Goal: Information Seeking & Learning: Learn about a topic

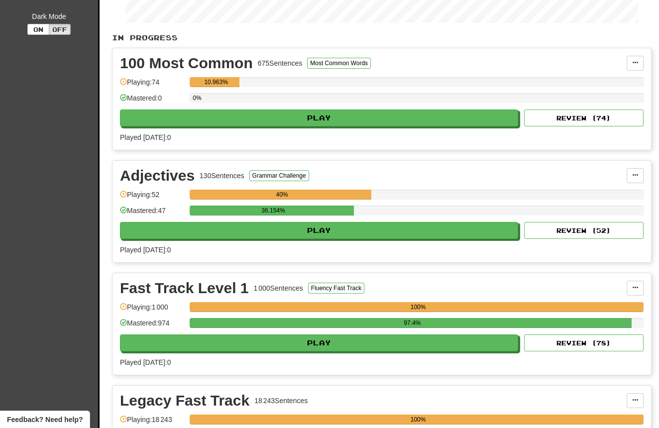
scroll to position [186, 0]
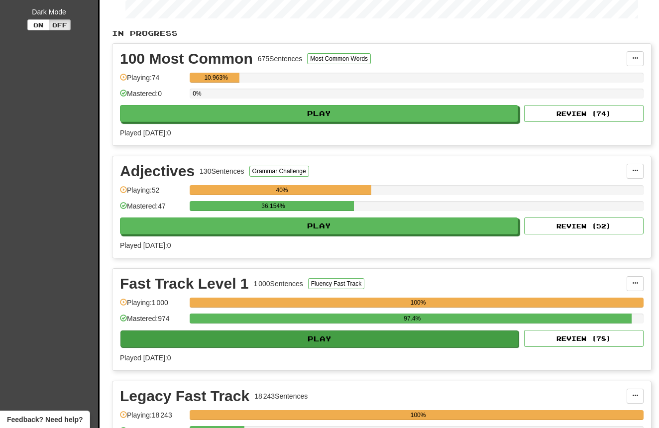
click at [324, 336] on button "Play" at bounding box center [319, 338] width 398 height 17
select select "**"
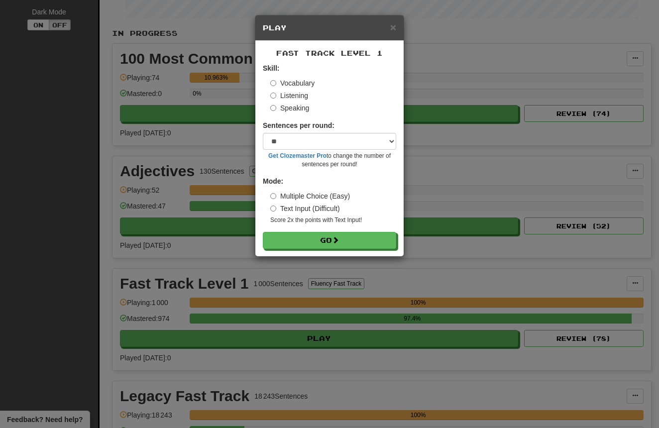
drag, startPoint x: 300, startPoint y: 93, endPoint x: 304, endPoint y: 99, distance: 7.3
click at [300, 93] on label "Listening" at bounding box center [289, 96] width 38 height 10
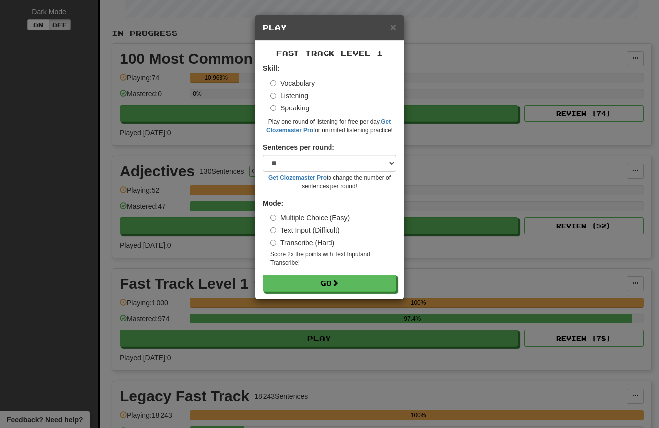
drag, startPoint x: 358, startPoint y: 280, endPoint x: 392, endPoint y: 241, distance: 52.1
click at [358, 280] on button "Go" at bounding box center [329, 283] width 133 height 17
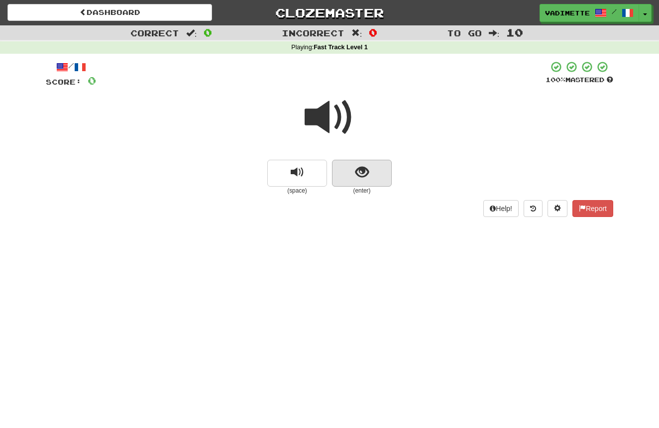
click at [380, 177] on button "show sentence" at bounding box center [362, 173] width 60 height 27
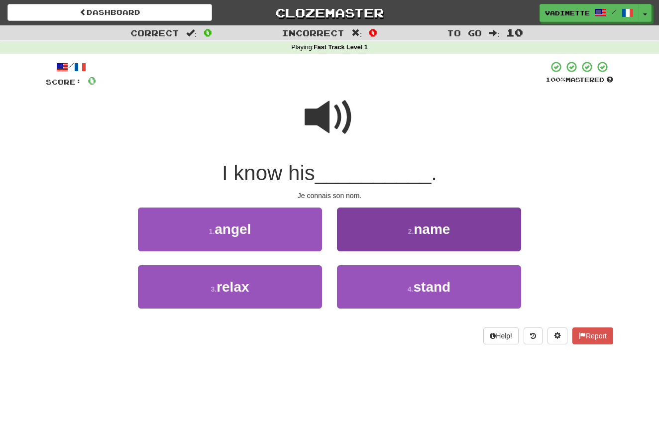
click at [431, 228] on span "name" at bounding box center [431, 228] width 36 height 15
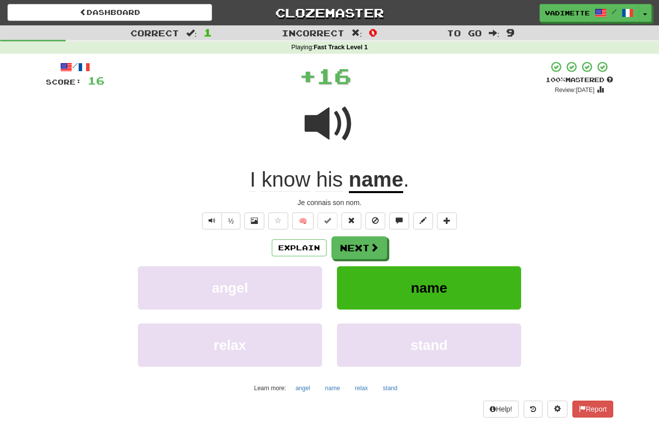
click at [360, 244] on button "Next" at bounding box center [359, 247] width 56 height 23
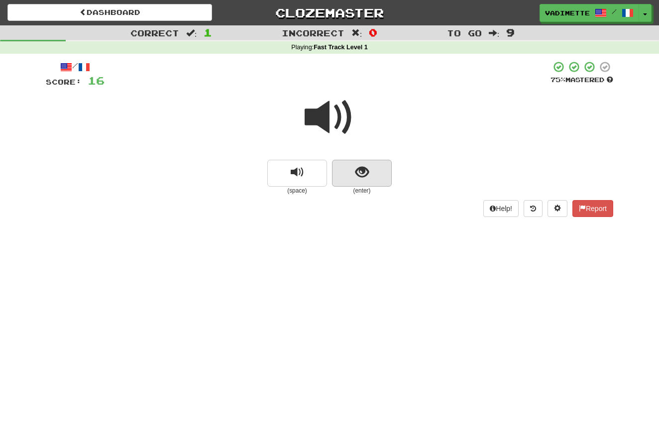
click at [386, 172] on button "show sentence" at bounding box center [362, 173] width 60 height 27
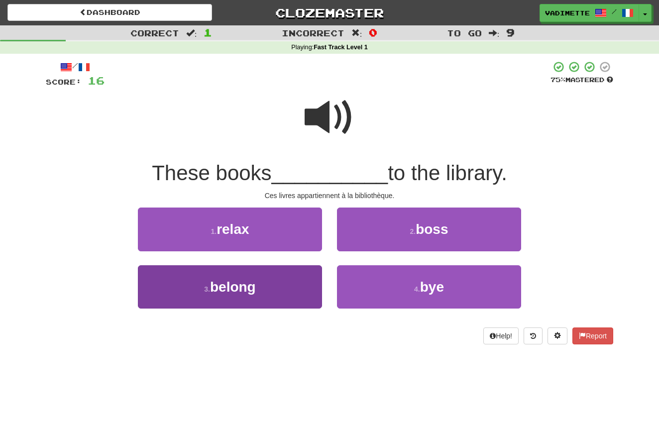
click at [280, 288] on button "3 . belong" at bounding box center [230, 286] width 184 height 43
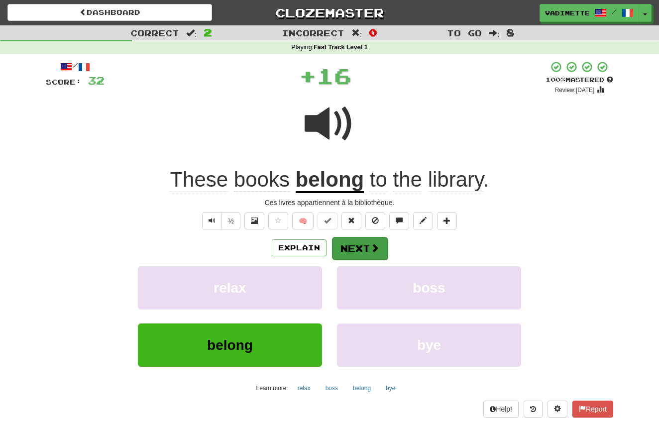
click at [370, 244] on span at bounding box center [374, 247] width 9 height 9
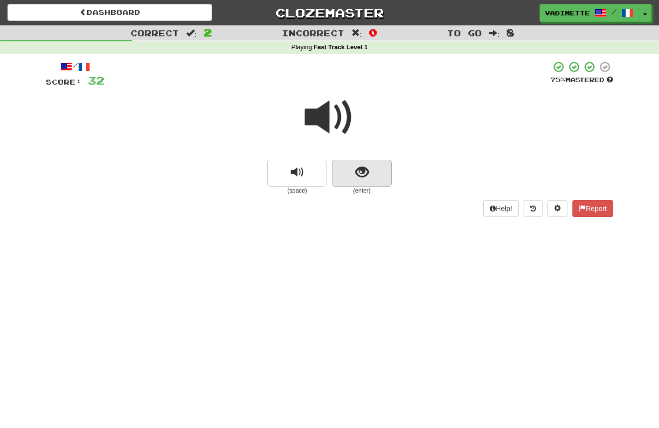
click at [380, 177] on button "show sentence" at bounding box center [362, 173] width 60 height 27
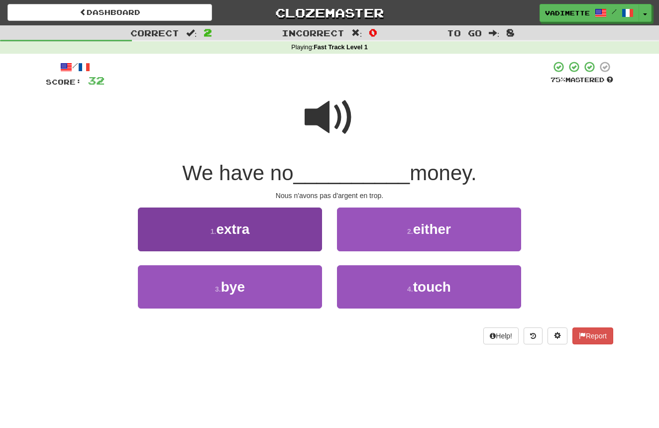
click at [282, 229] on button "1 . extra" at bounding box center [230, 228] width 184 height 43
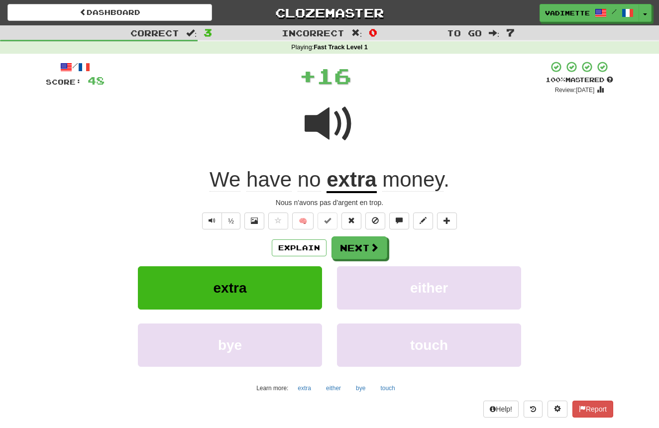
click at [363, 243] on button "Next" at bounding box center [359, 247] width 56 height 23
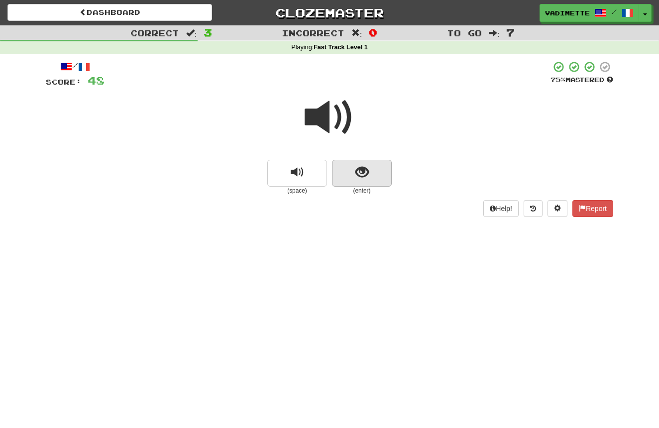
click at [378, 170] on button "show sentence" at bounding box center [362, 173] width 60 height 27
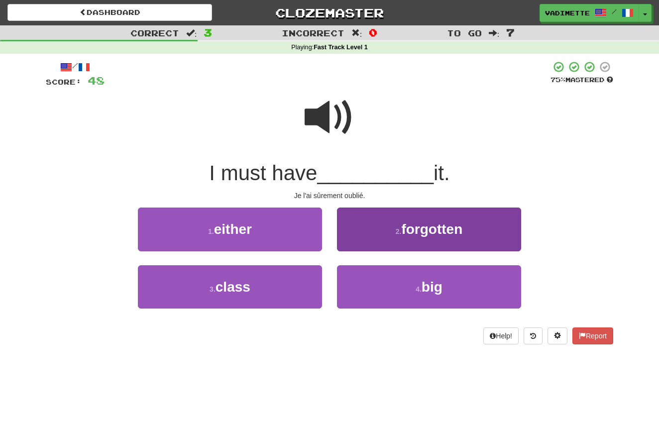
click at [425, 228] on span "forgotten" at bounding box center [431, 228] width 61 height 15
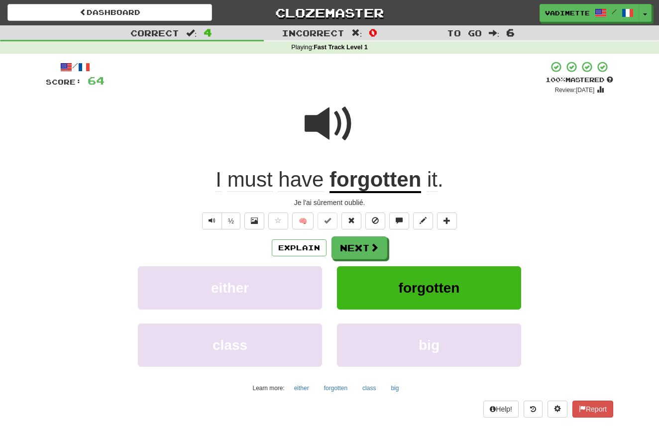
drag, startPoint x: 366, startPoint y: 241, endPoint x: 387, endPoint y: 237, distance: 20.8
click at [366, 241] on button "Next" at bounding box center [359, 247] width 56 height 23
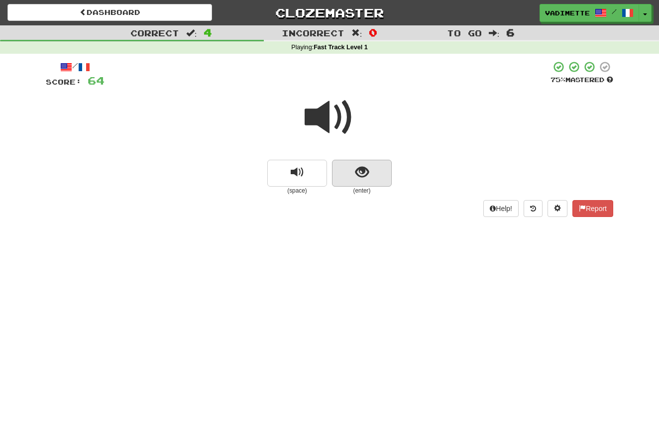
click at [377, 171] on button "show sentence" at bounding box center [362, 173] width 60 height 27
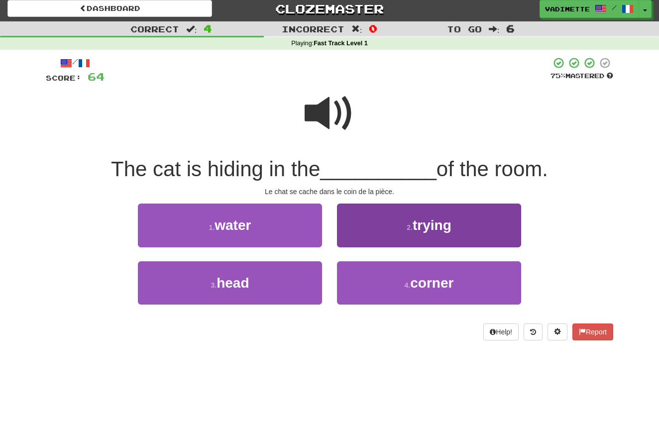
scroll to position [2, 0]
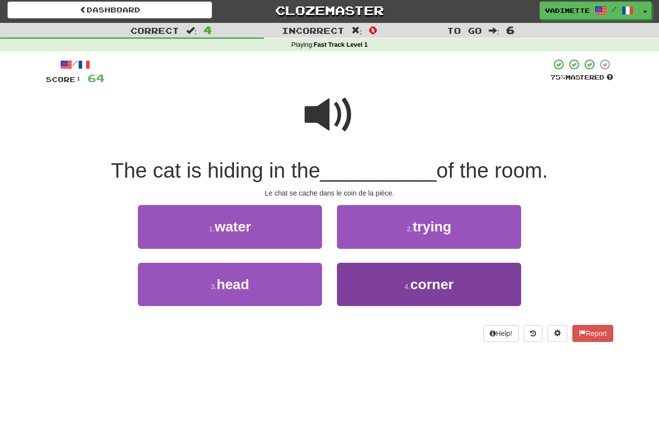
click at [423, 279] on span "corner" at bounding box center [431, 284] width 43 height 15
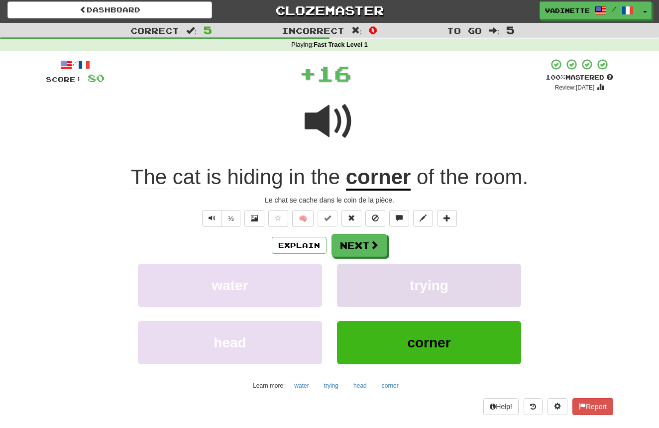
scroll to position [2, 0]
drag, startPoint x: 361, startPoint y: 239, endPoint x: 368, endPoint y: 236, distance: 6.9
click at [361, 239] on button "Next" at bounding box center [359, 245] width 56 height 23
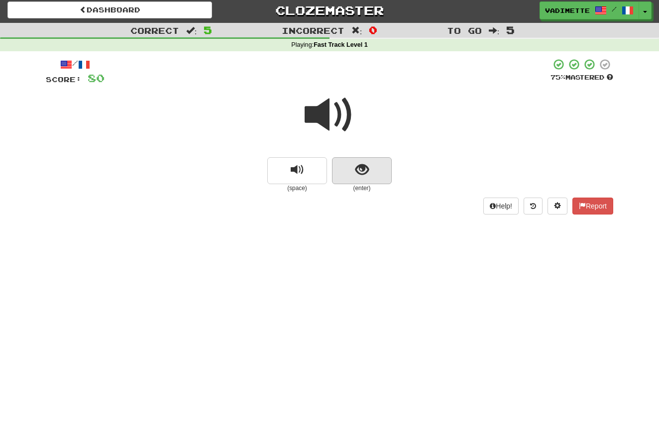
click at [385, 176] on button "show sentence" at bounding box center [362, 170] width 60 height 27
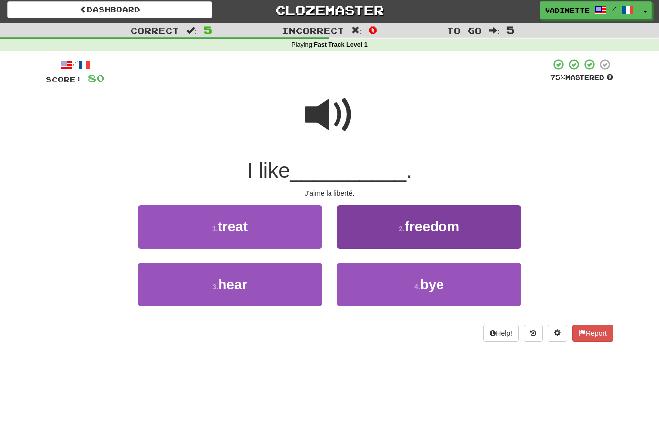
click at [429, 227] on span "freedom" at bounding box center [431, 226] width 55 height 15
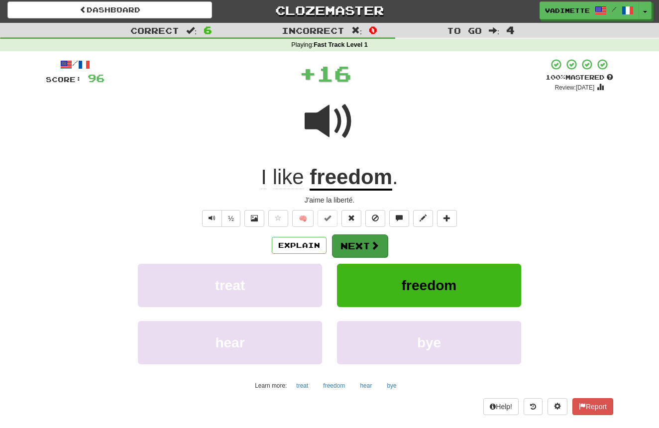
click at [370, 241] on span at bounding box center [374, 245] width 9 height 9
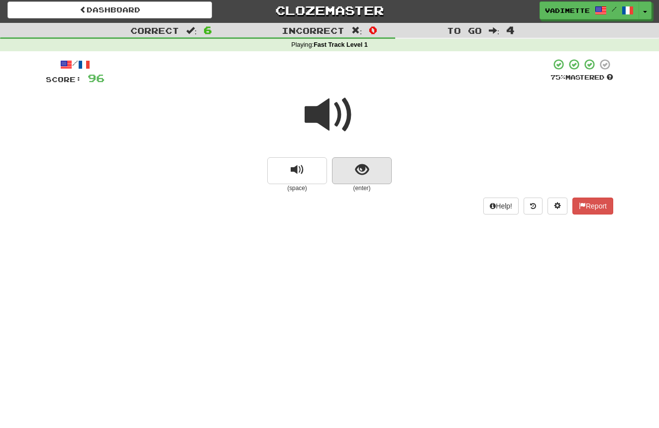
click at [373, 166] on button "show sentence" at bounding box center [362, 170] width 60 height 27
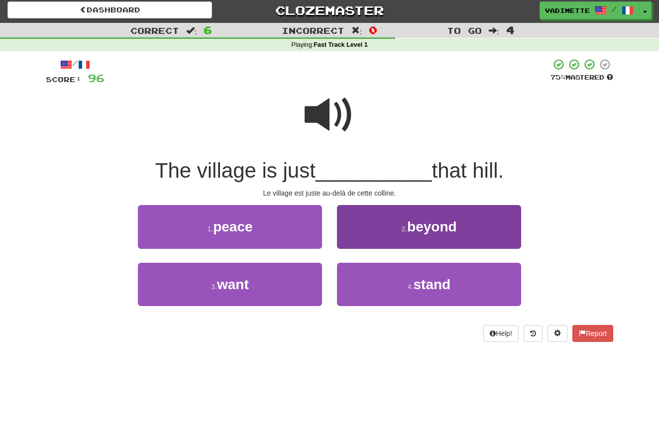
click at [419, 226] on span "beyond" at bounding box center [432, 226] width 50 height 15
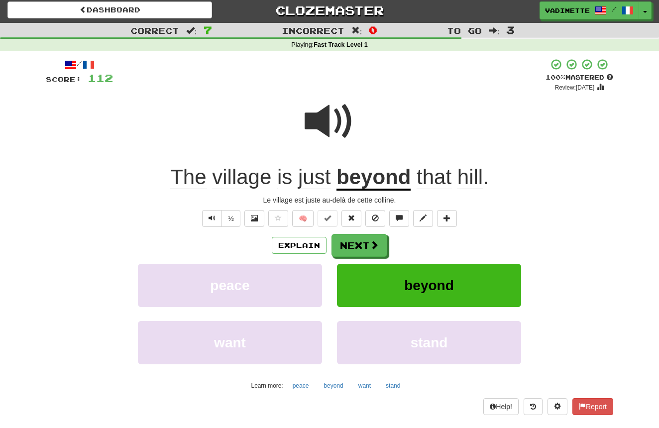
click at [360, 236] on button "Next" at bounding box center [359, 245] width 56 height 23
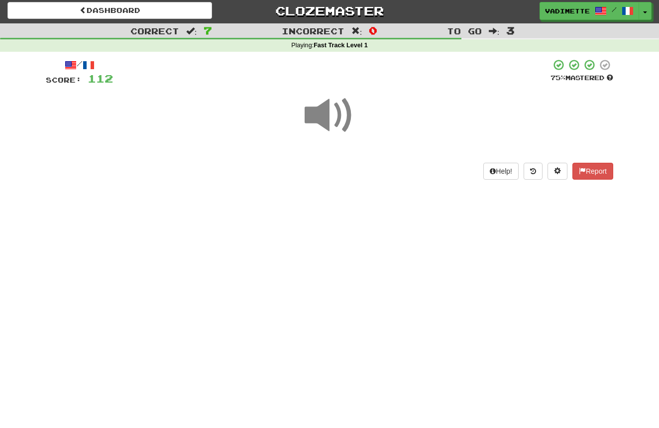
scroll to position [2, 0]
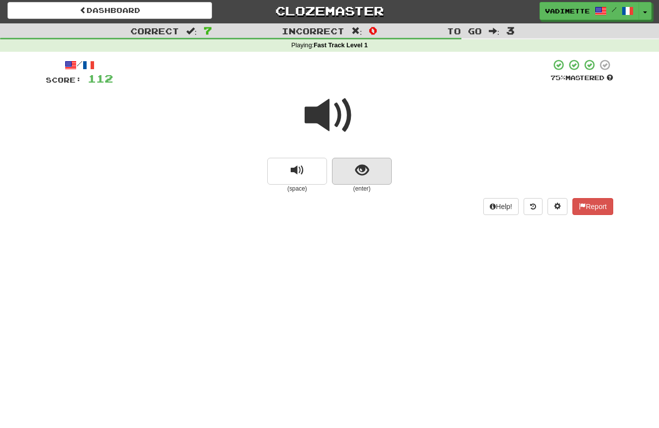
click at [385, 175] on button "show sentence" at bounding box center [362, 171] width 60 height 27
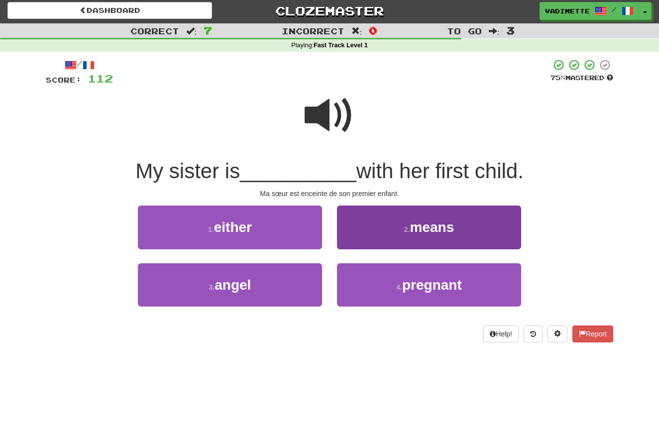
drag, startPoint x: 418, startPoint y: 278, endPoint x: 413, endPoint y: 264, distance: 14.3
click at [418, 278] on span "pregnant" at bounding box center [432, 284] width 60 height 15
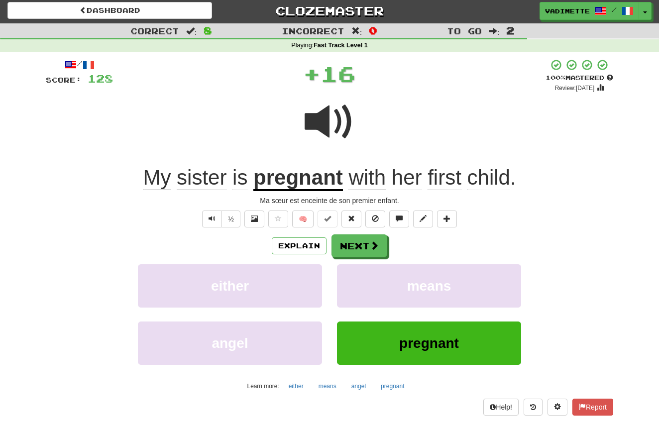
drag, startPoint x: 369, startPoint y: 239, endPoint x: 401, endPoint y: 239, distance: 32.3
click at [369, 239] on button "Next" at bounding box center [359, 245] width 56 height 23
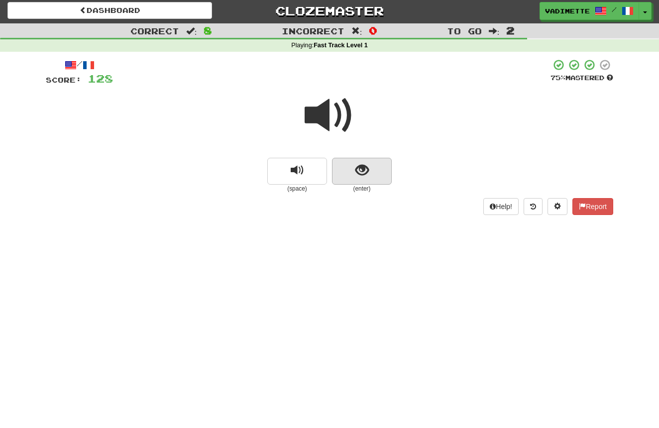
click at [369, 176] on button "show sentence" at bounding box center [362, 171] width 60 height 27
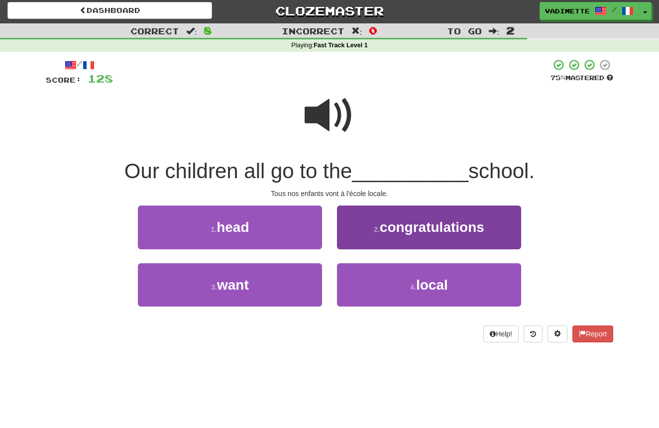
click at [434, 282] on span "local" at bounding box center [432, 284] width 32 height 15
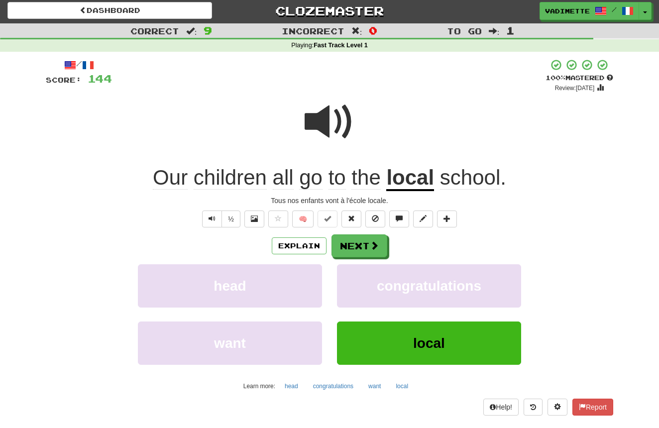
click at [370, 243] on span at bounding box center [374, 245] width 9 height 9
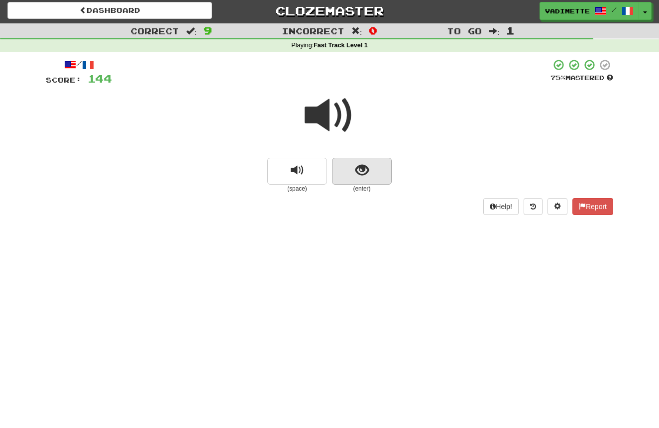
click at [382, 174] on button "show sentence" at bounding box center [362, 171] width 60 height 27
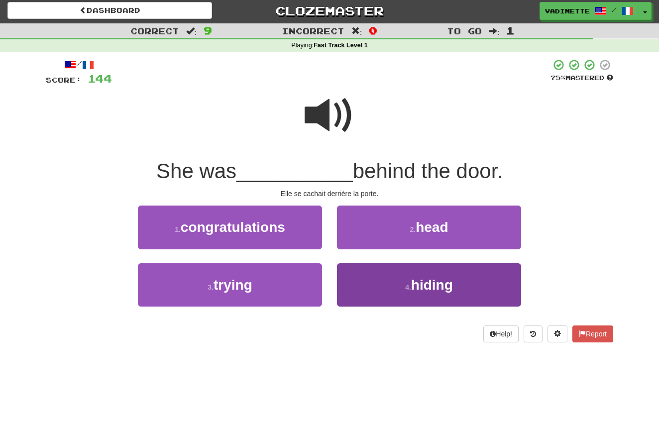
click at [417, 281] on span "hiding" at bounding box center [432, 284] width 42 height 15
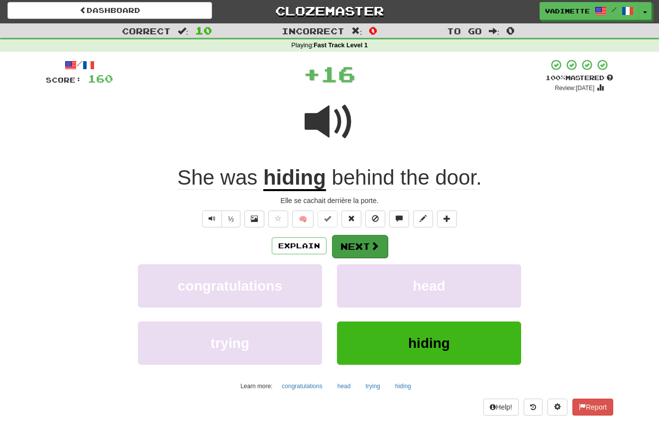
click at [364, 241] on button "Next" at bounding box center [360, 246] width 56 height 23
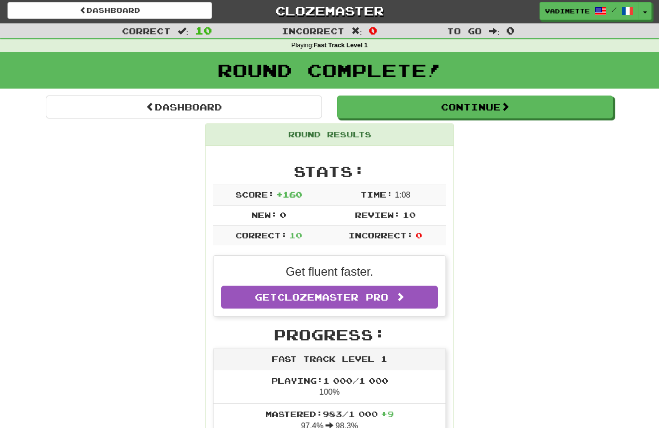
drag, startPoint x: 291, startPoint y: 109, endPoint x: 298, endPoint y: 122, distance: 14.9
click at [291, 109] on link "Dashboard" at bounding box center [184, 107] width 276 height 23
